Goal: Register for event/course

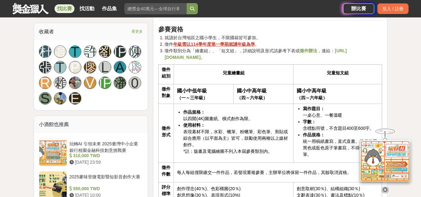
scroll to position [437, 0]
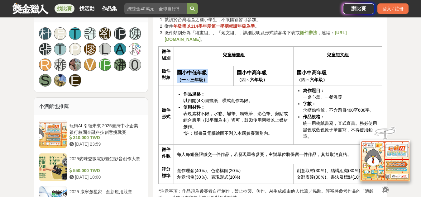
drag, startPoint x: 211, startPoint y: 83, endPoint x: 176, endPoint y: 73, distance: 36.1
click at [176, 72] on td "國小中低年級 （一～三年級）" at bounding box center [204, 76] width 60 height 20
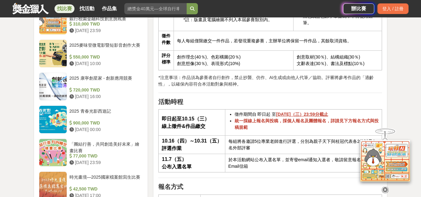
scroll to position [561, 0]
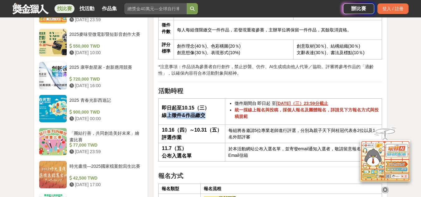
drag, startPoint x: 165, startPoint y: 118, endPoint x: 212, endPoint y: 121, distance: 46.6
click at [212, 121] on th "即日起至10.15（三） 線上徵件&作品繳交" at bounding box center [192, 112] width 66 height 26
drag, startPoint x: 358, startPoint y: 107, endPoint x: 231, endPoint y: 104, distance: 126.9
click at [231, 104] on td "徵件期間自 即日起 至 [DATE]（三）23:59分截止 統一採線上報名與投稿，採個人報名及團體報名，詳請見下方報名方式與投稿規範" at bounding box center [303, 112] width 157 height 26
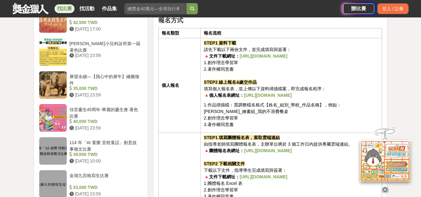
scroll to position [748, 0]
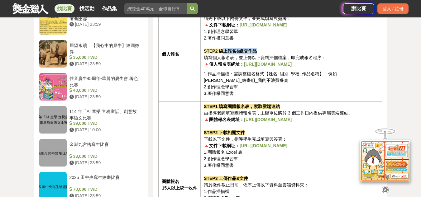
drag, startPoint x: 224, startPoint y: 55, endPoint x: 271, endPoint y: 54, distance: 47.7
click at [269, 54] on p "STEP1 資料下載 請先下載以下兩份文件，並完成填寫與簽署： 🔺文件下載網址： [URL][DOMAIN_NAME] 1.創作理念學習單 2.著作權同意書 …" at bounding box center [291, 38] width 175 height 59
click at [273, 54] on p "STEP1 資料下載 請先下載以下兩份文件，並完成填寫與簽署： 🔺文件下載網址： [URL][DOMAIN_NAME] 1.創作理念學習單 2.著作權同意書 …" at bounding box center [291, 38] width 175 height 59
click at [254, 66] on strong "[URL][DOMAIN_NAME]" at bounding box center [268, 64] width 48 height 5
click at [317, 95] on p "1.作品掃描檔：需調整檔名格式【姓名_組別_學校_作品名稱】，例如：[PERSON_NAME]_繪畫組_我的不浪費餐桌 2.創作理念學習單 3.著作權同意書" at bounding box center [291, 84] width 175 height 26
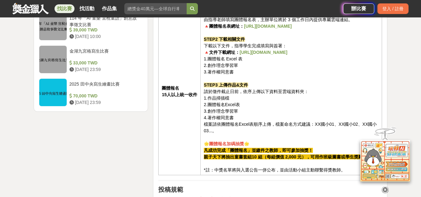
scroll to position [873, 0]
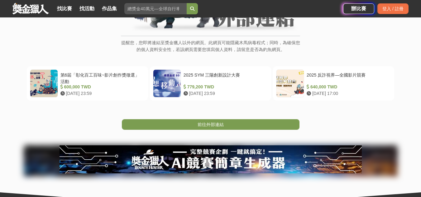
scroll to position [62, 0]
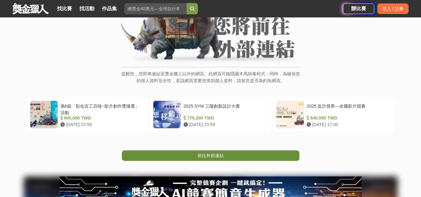
click at [223, 154] on span "前往外部連結" at bounding box center [211, 155] width 26 height 5
